Goal: Task Accomplishment & Management: Manage account settings

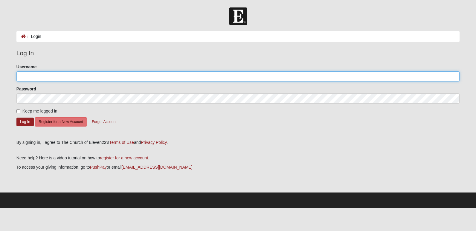
click at [27, 78] on input "Username" at bounding box center [237, 76] width 443 height 10
type input "brenda.jennings@crowley.com"
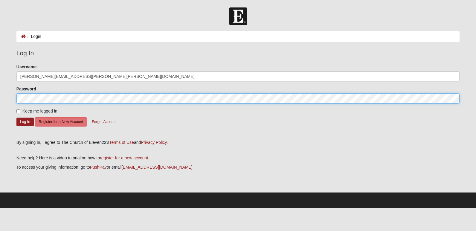
click at [16, 118] on button "Log In" at bounding box center [24, 122] width 17 height 9
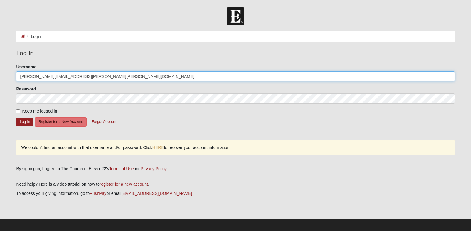
click at [71, 77] on input "brenda.jennings@crowley.com" at bounding box center [235, 76] width 439 height 10
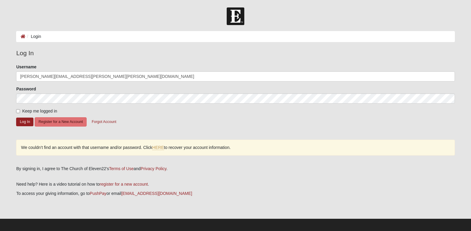
click at [157, 127] on form "Please correct the following: Username brenda.jennings@crowley.com Password Kee…" at bounding box center [235, 100] width 439 height 72
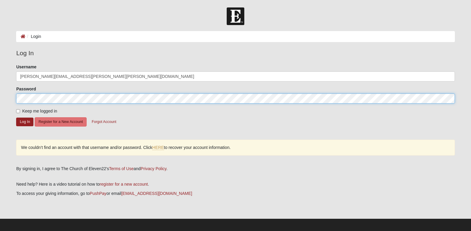
click at [0, 89] on html "Log In Login Login Error Log In Please correct the following: Username brenda.j…" at bounding box center [235, 117] width 471 height 234
click at [16, 118] on button "Log In" at bounding box center [24, 122] width 17 height 9
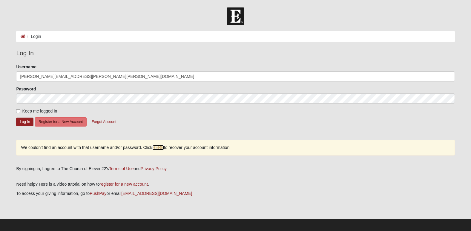
click at [159, 149] on link "HERE" at bounding box center [158, 147] width 12 height 5
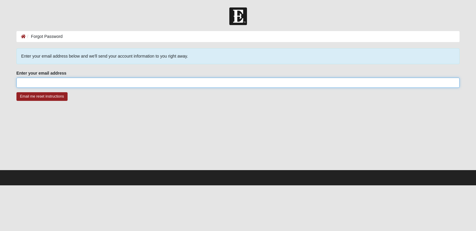
click at [68, 82] on input "Enter your email address" at bounding box center [237, 83] width 443 height 10
type input "brendajennings1@comcast.net"
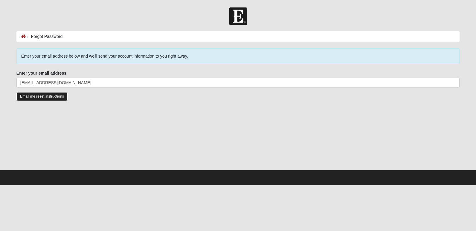
click at [42, 97] on input "Email me reset instructions" at bounding box center [41, 96] width 51 height 9
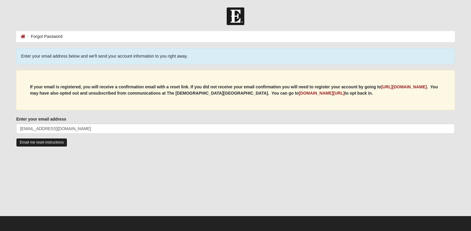
click at [39, 143] on input "Email me reset instructions" at bounding box center [41, 142] width 51 height 9
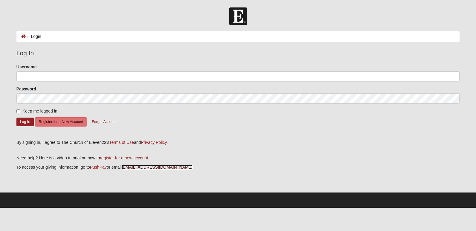
click at [138, 166] on link "[EMAIL_ADDRESS][DOMAIN_NAME]" at bounding box center [157, 167] width 71 height 5
